Goal: Use online tool/utility: Utilize a website feature to perform a specific function

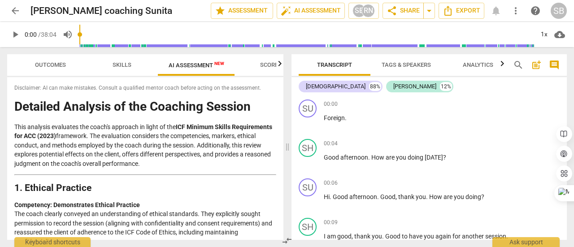
scroll to position [1345, 0]
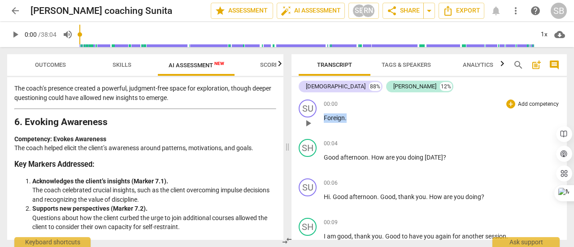
drag, startPoint x: 352, startPoint y: 119, endPoint x: 321, endPoint y: 118, distance: 30.1
click at [321, 118] on div "SU play_arrow pause 00:00 + Add competency keyboard_arrow_right Foreign ." at bounding box center [428, 115] width 275 height 39
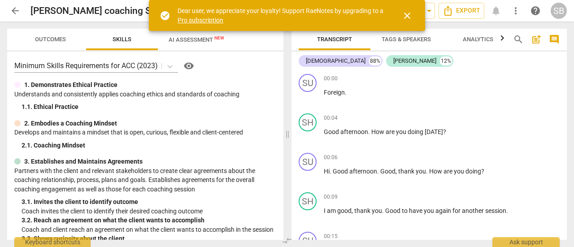
click at [338, 69] on div "Sunita 88% Shailja 12%" at bounding box center [429, 60] width 261 height 15
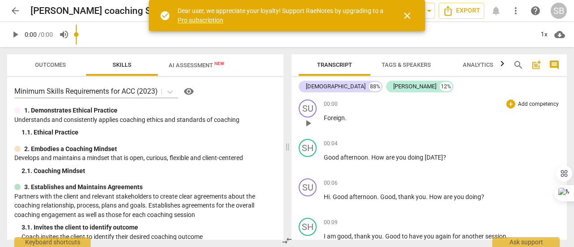
click at [338, 118] on span "Foreign" at bounding box center [334, 117] width 21 height 7
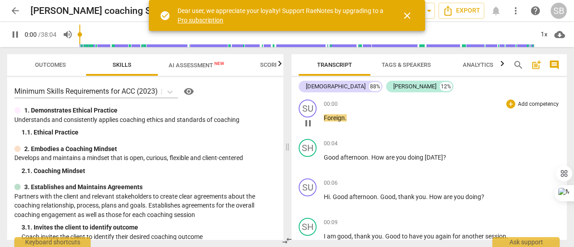
click at [345, 118] on span "." at bounding box center [346, 117] width 2 height 7
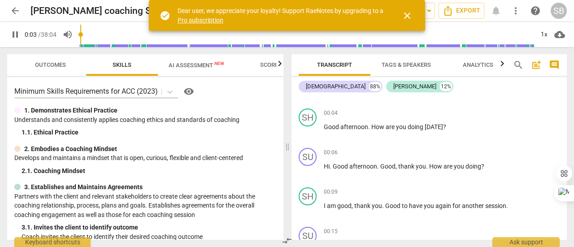
scroll to position [45, 0]
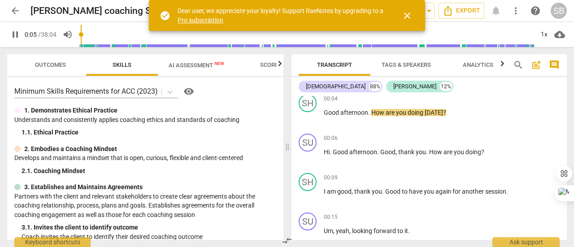
click at [14, 33] on span "pause" at bounding box center [15, 34] width 11 height 11
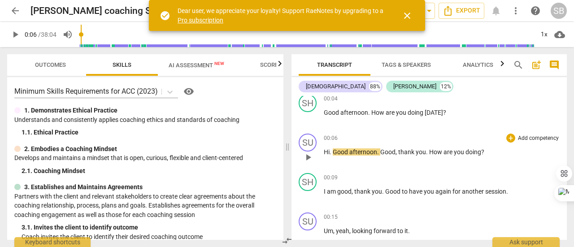
type input "7"
click at [208, 71] on span "AI Assessment New" at bounding box center [196, 64] width 77 height 13
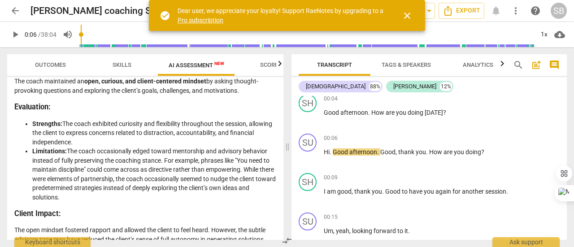
scroll to position [359, 0]
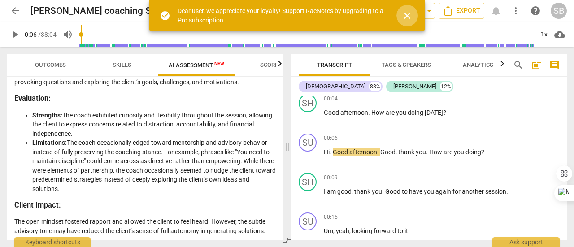
click at [404, 18] on span "close" at bounding box center [407, 15] width 11 height 11
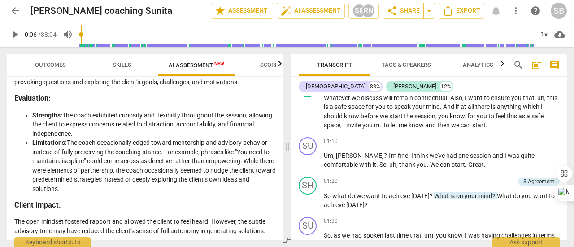
scroll to position [404, 0]
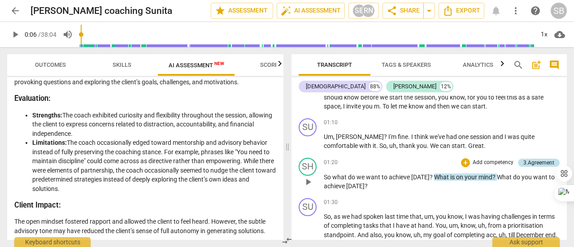
click at [535, 164] on div "3.Agreement" at bounding box center [538, 163] width 31 height 8
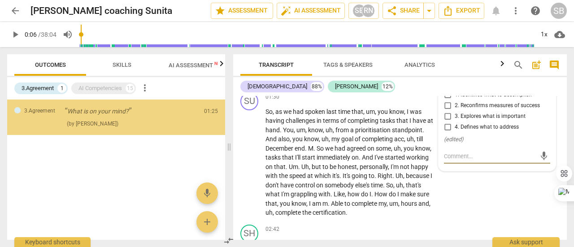
scroll to position [506, 0]
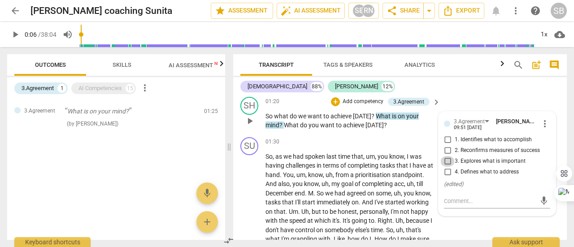
click at [449, 161] on input "3. Explores what is important" at bounding box center [447, 161] width 14 height 11
checkbox input "true"
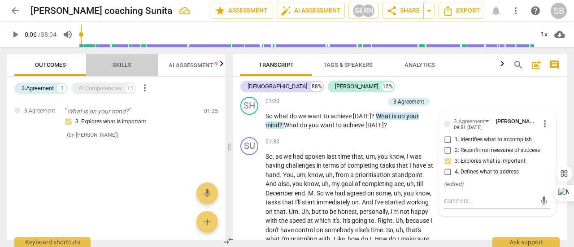
click at [132, 69] on span "Skills" at bounding box center [122, 65] width 40 height 12
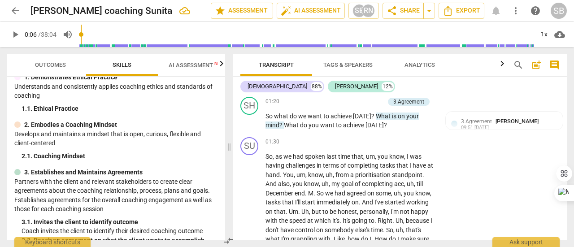
scroll to position [45, 0]
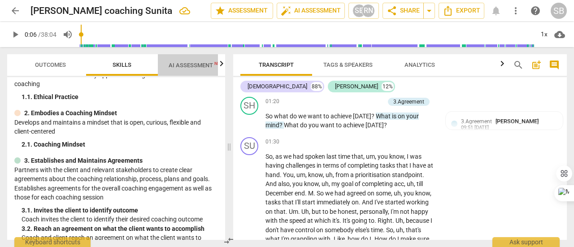
click at [194, 64] on span "AI Assessment New" at bounding box center [197, 65] width 56 height 7
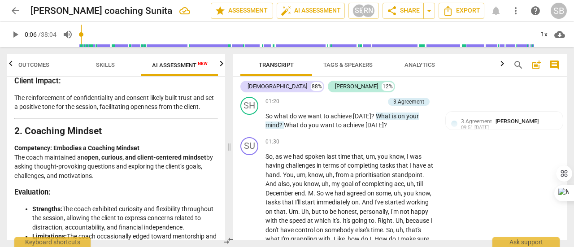
scroll to position [359, 0]
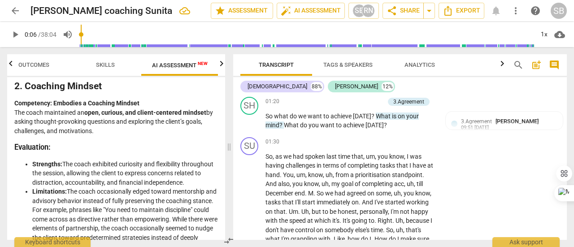
click at [29, 64] on span "Outcomes" at bounding box center [33, 64] width 31 height 7
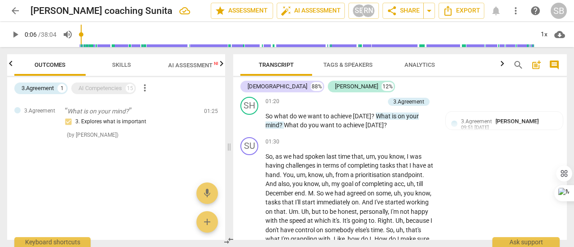
scroll to position [0, 0]
click at [109, 85] on div "AI Competencies" at bounding box center [99, 88] width 43 height 9
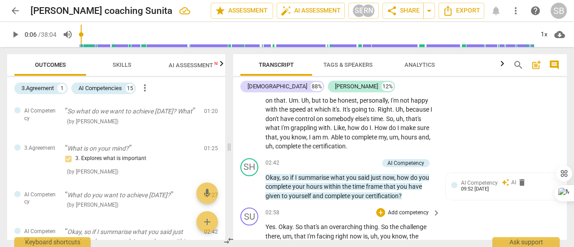
scroll to position [640, 0]
